Goal: Information Seeking & Learning: Learn about a topic

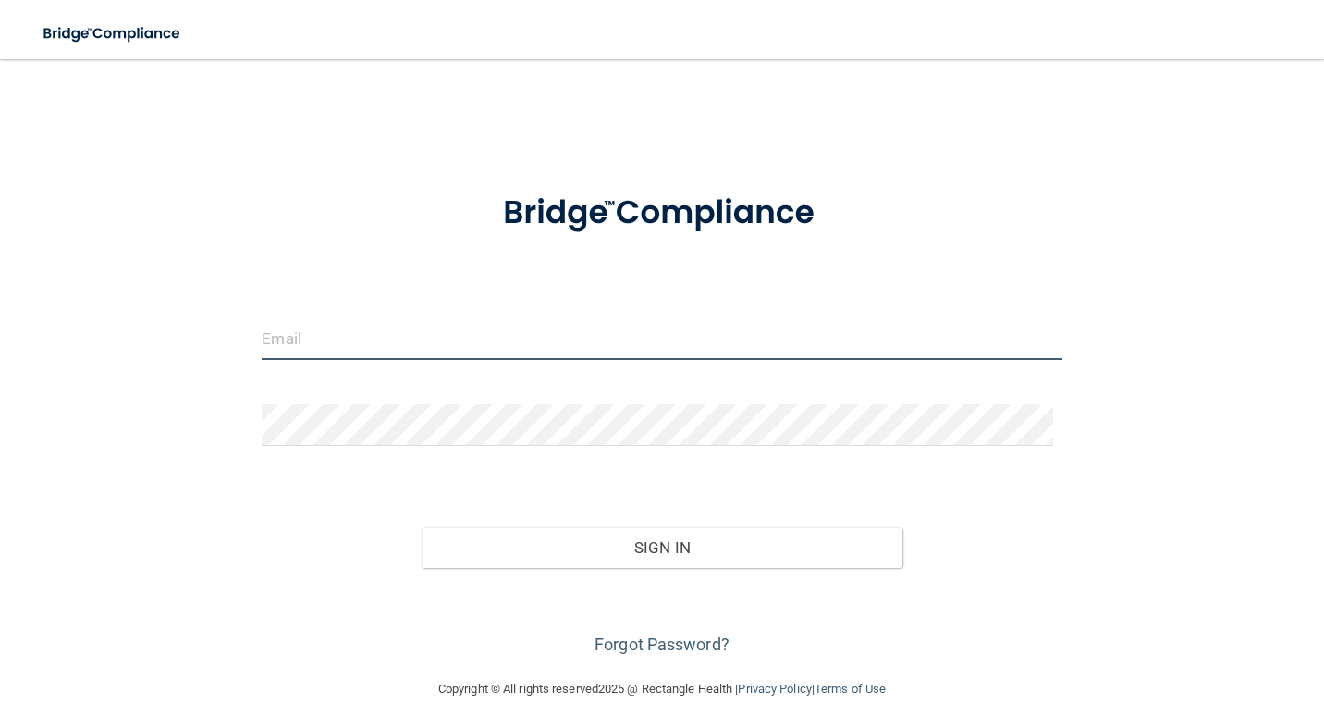
drag, startPoint x: 340, startPoint y: 351, endPoint x: 347, endPoint y: 343, distance: 10.5
click at [341, 347] on input "email" at bounding box center [662, 339] width 800 height 42
click at [347, 343] on input "email" at bounding box center [662, 339] width 800 height 42
type input "[EMAIL_ADDRESS][DOMAIN_NAME]"
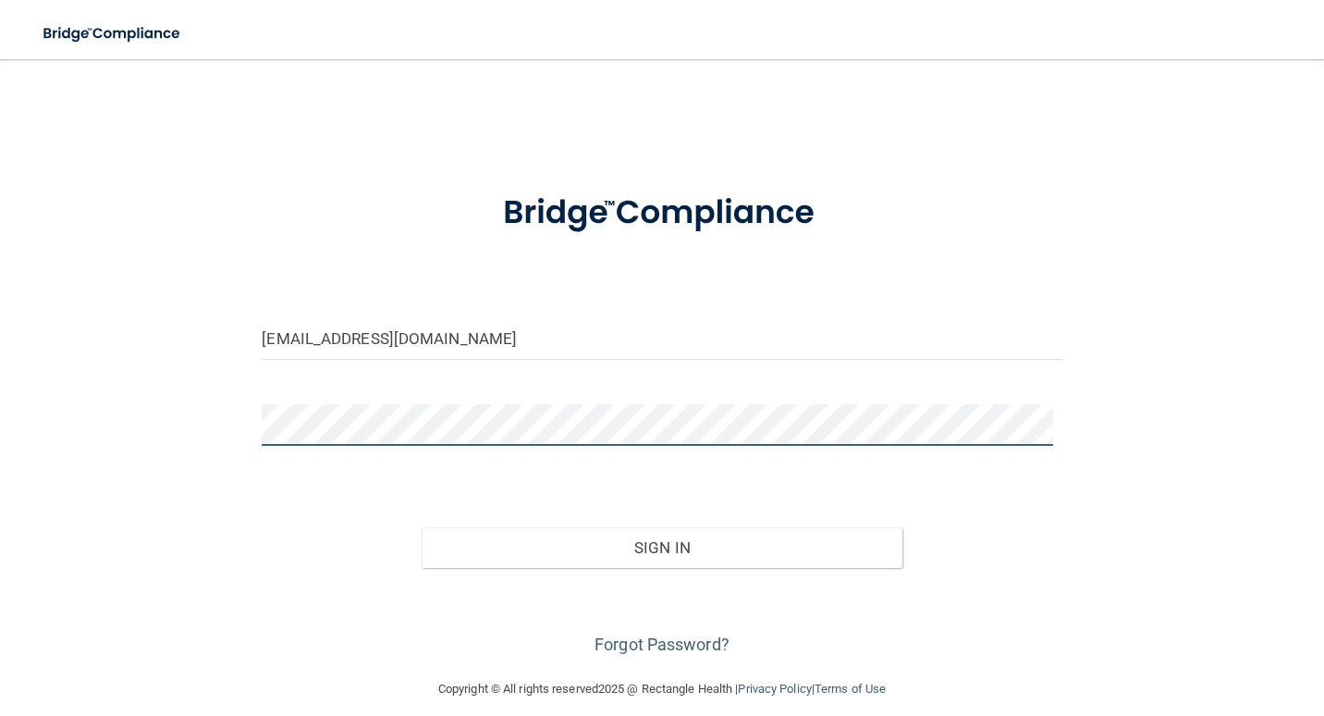
click at [422, 527] on button "Sign In" at bounding box center [662, 547] width 480 height 41
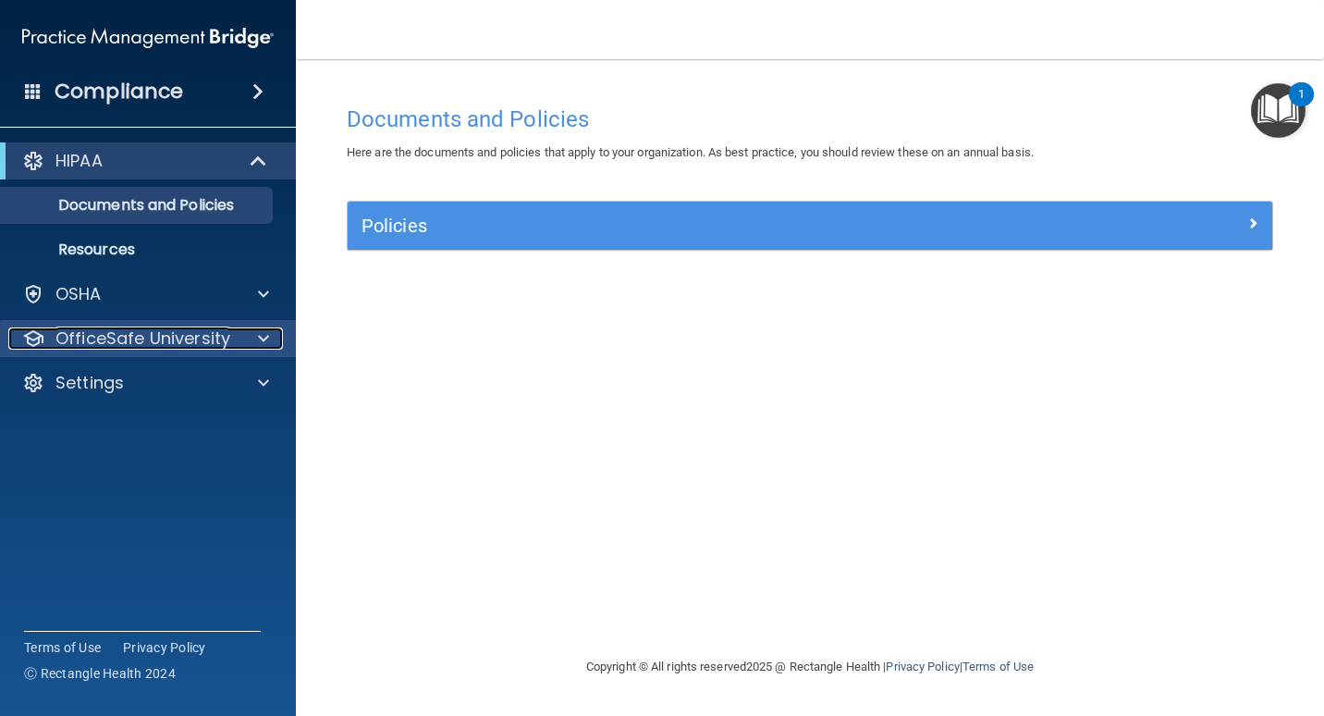
click at [230, 349] on div "OfficeSafe University" at bounding box center [122, 338] width 229 height 22
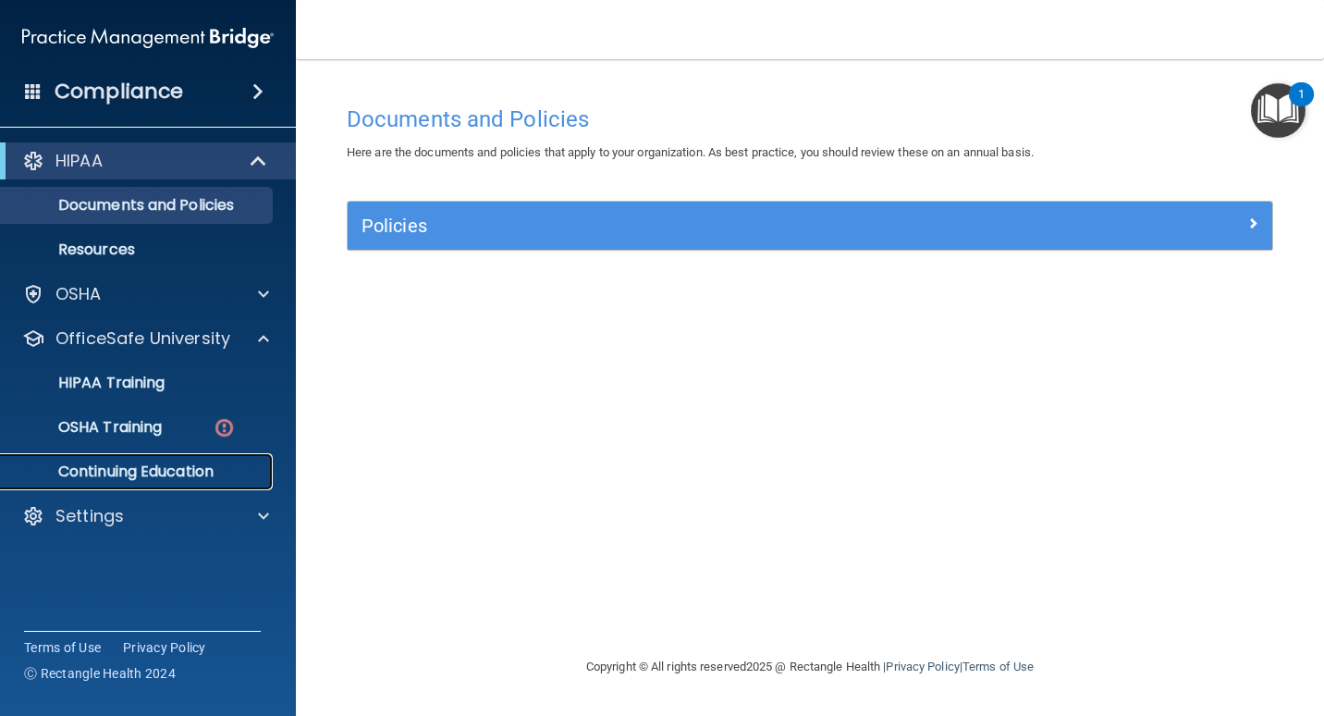
click at [221, 475] on p "Continuing Education" at bounding box center [138, 471] width 252 height 18
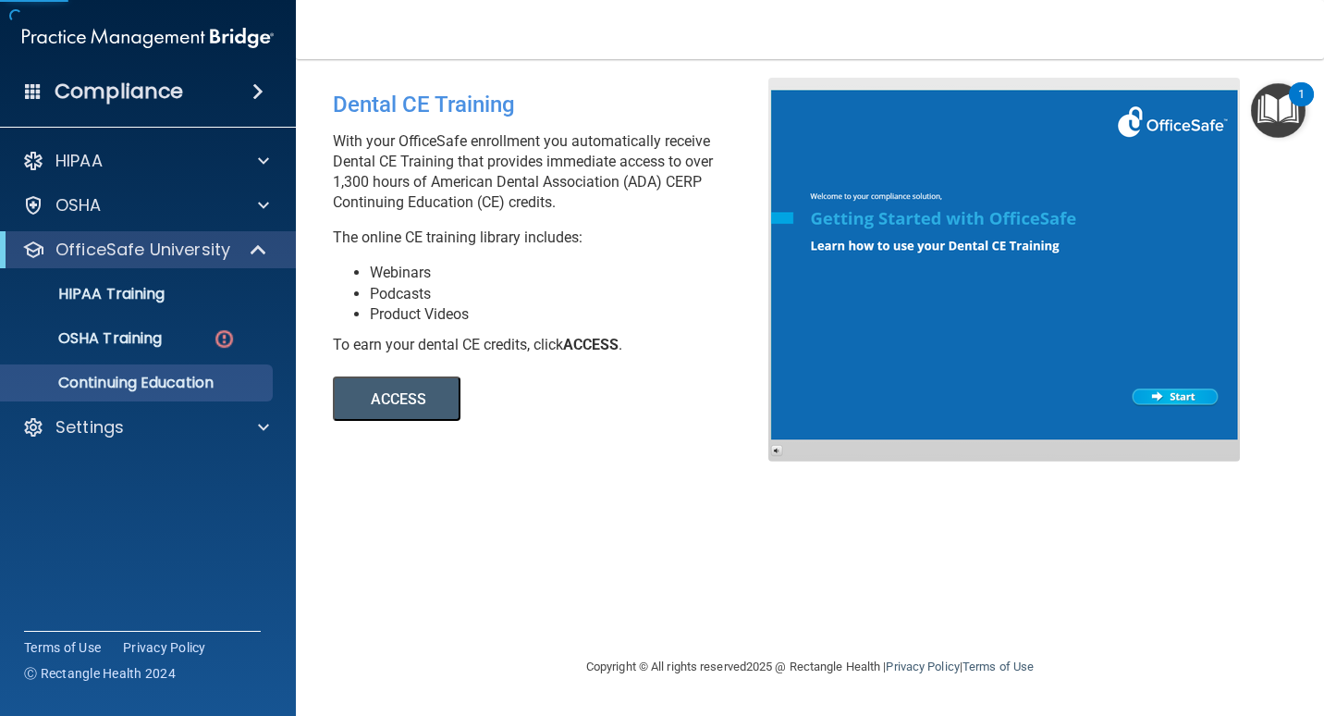
click at [415, 408] on button "ACCESS" at bounding box center [397, 398] width 128 height 44
